Goal: Task Accomplishment & Management: Use online tool/utility

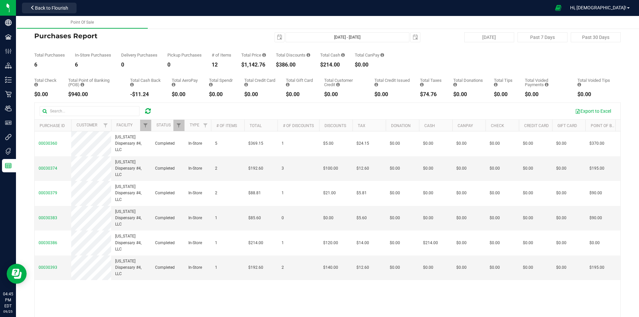
click at [150, 110] on icon at bounding box center [148, 111] width 6 height 7
click at [145, 123] on span "Filter" at bounding box center [145, 125] width 5 height 5
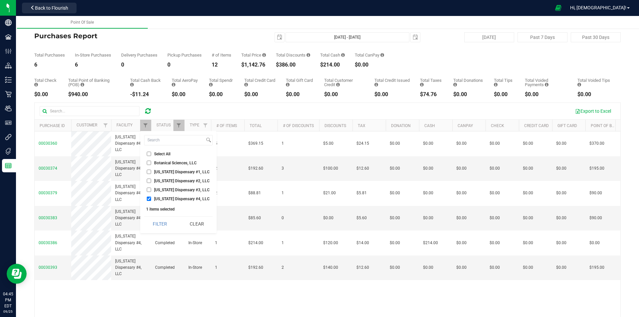
click at [158, 170] on span "[US_STATE] Dispensary #1, LLC" at bounding box center [182, 172] width 56 height 4
click at [151, 170] on input "[US_STATE] Dispensary #1, LLC" at bounding box center [149, 172] width 4 height 4
checkbox input "true"
click at [166, 199] on span "[US_STATE] Dispensary #4, LLC" at bounding box center [182, 199] width 56 height 4
click at [151, 199] on input "[US_STATE] Dispensary #4, LLC" at bounding box center [149, 199] width 4 height 4
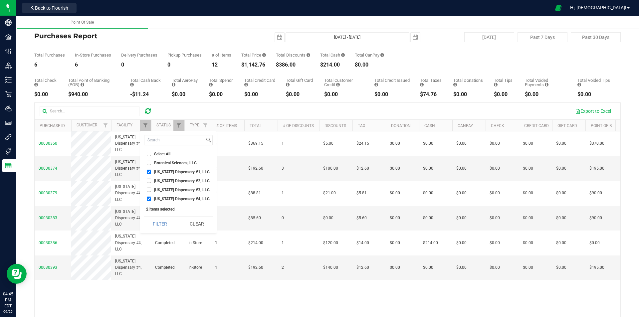
checkbox input "false"
click at [166, 222] on button "Filter" at bounding box center [160, 224] width 32 height 15
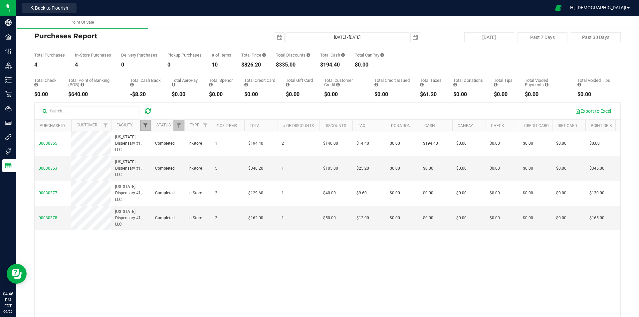
click at [144, 127] on span "Filter" at bounding box center [145, 125] width 5 height 5
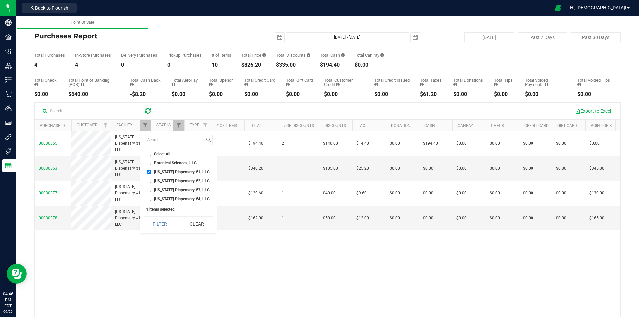
click at [160, 170] on span "[US_STATE] Dispensary #1, LLC" at bounding box center [182, 172] width 56 height 4
click at [151, 170] on input "[US_STATE] Dispensary #1, LLC" at bounding box center [149, 172] width 4 height 4
checkbox input "false"
click at [162, 180] on span "[US_STATE] Dispensary #2, LLC" at bounding box center [182, 181] width 56 height 4
click at [151, 180] on input "[US_STATE] Dispensary #2, LLC" at bounding box center [149, 181] width 4 height 4
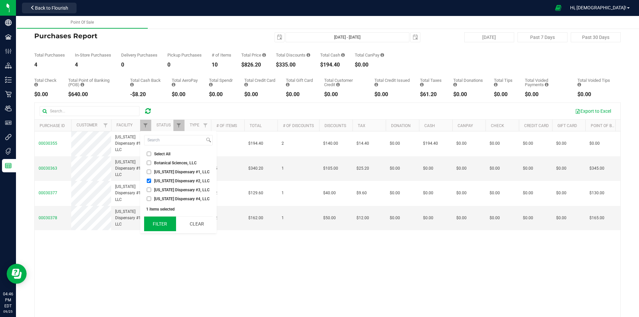
click at [151, 227] on button "Filter" at bounding box center [160, 224] width 32 height 15
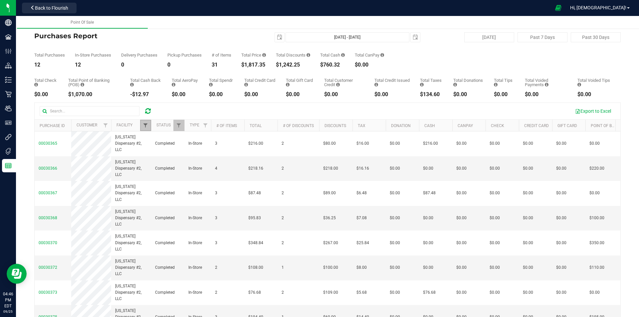
click at [143, 127] on span "Filter" at bounding box center [145, 125] width 5 height 5
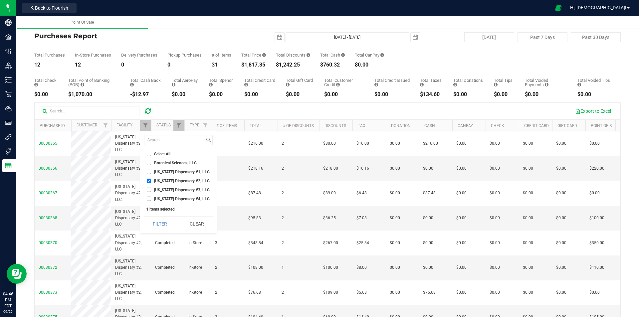
click at [178, 180] on span "[US_STATE] Dispensary #2, LLC" at bounding box center [182, 181] width 56 height 4
click at [151, 180] on input "[US_STATE] Dispensary #2, LLC" at bounding box center [149, 181] width 4 height 4
checkbox input "false"
click at [187, 190] on span "[US_STATE] Dispensary #3, LLC" at bounding box center [182, 190] width 56 height 4
click at [151, 190] on input "[US_STATE] Dispensary #3, LLC" at bounding box center [149, 190] width 4 height 4
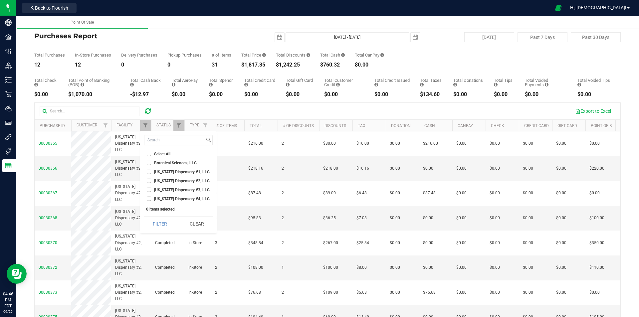
checkbox input "true"
click at [164, 222] on button "Filter" at bounding box center [160, 224] width 32 height 15
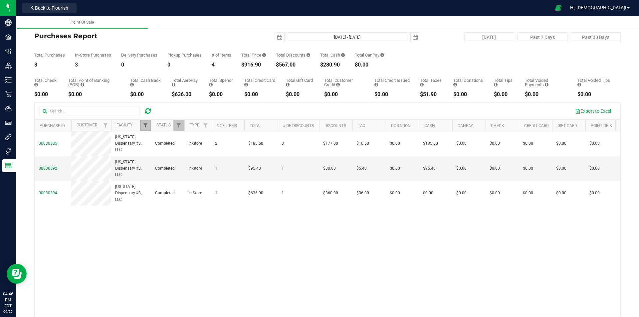
click at [146, 125] on span "Filter" at bounding box center [145, 125] width 5 height 5
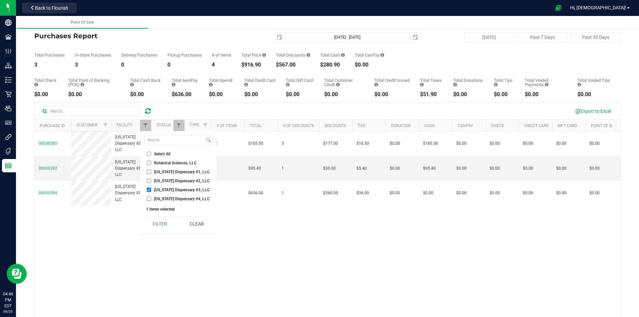
click at [157, 192] on li "[US_STATE] Dispensary #3, LLC" at bounding box center [178, 189] width 69 height 7
click at [158, 199] on span "[US_STATE] Dispensary #4, LLC" at bounding box center [182, 199] width 56 height 4
click at [151, 199] on input "[US_STATE] Dispensary #4, LLC" at bounding box center [149, 199] width 4 height 4
checkbox input "true"
click at [159, 192] on span "[US_STATE] Dispensary #3, LLC" at bounding box center [182, 190] width 56 height 4
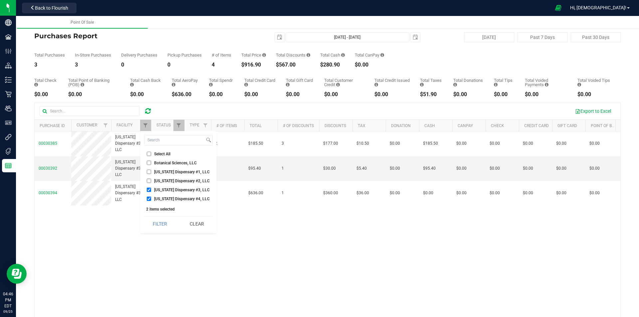
click at [151, 192] on input "[US_STATE] Dispensary #3, LLC" at bounding box center [149, 190] width 4 height 4
checkbox input "false"
click at [159, 225] on button "Filter" at bounding box center [160, 224] width 32 height 15
